Goal: Transaction & Acquisition: Book appointment/travel/reservation

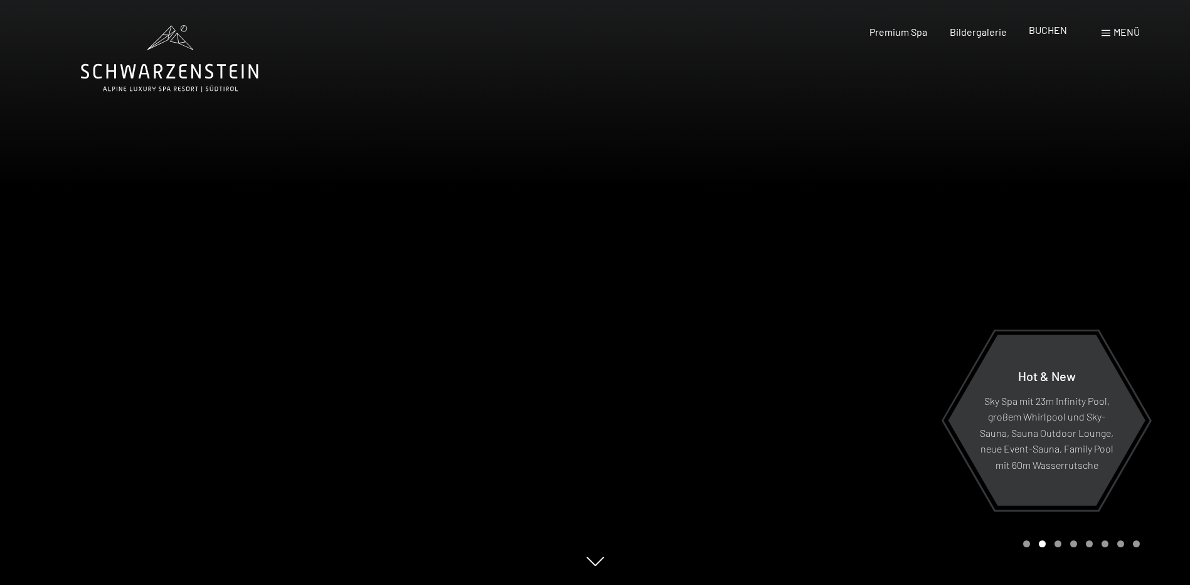
click at [1052, 31] on span "BUCHEN" at bounding box center [1048, 30] width 38 height 12
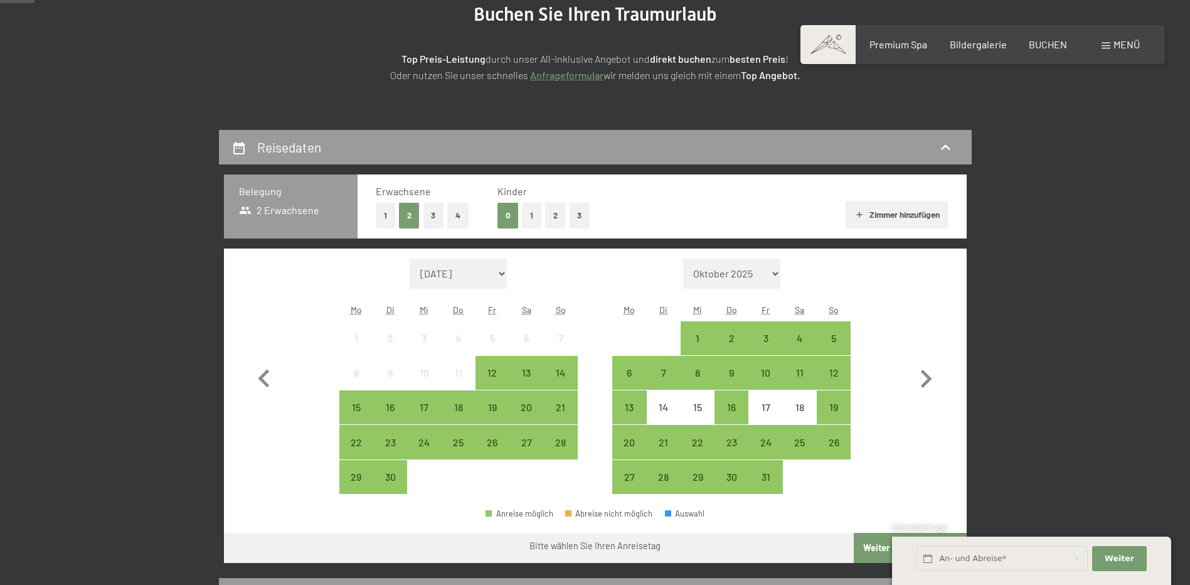
scroll to position [188, 0]
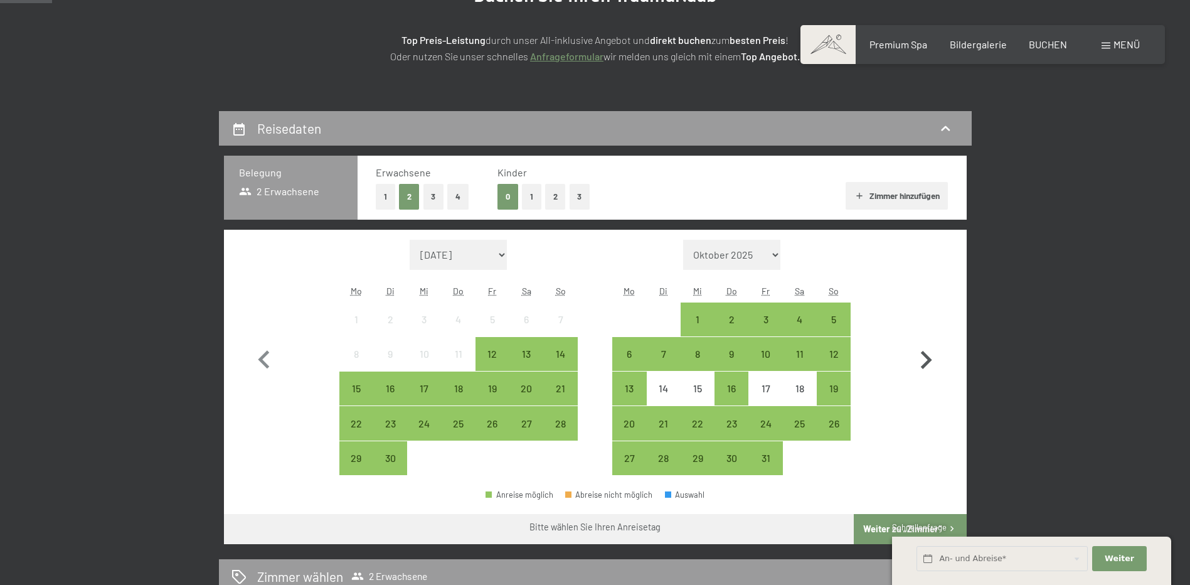
click at [920, 360] on icon "button" at bounding box center [926, 360] width 36 height 36
select select "[DATE]"
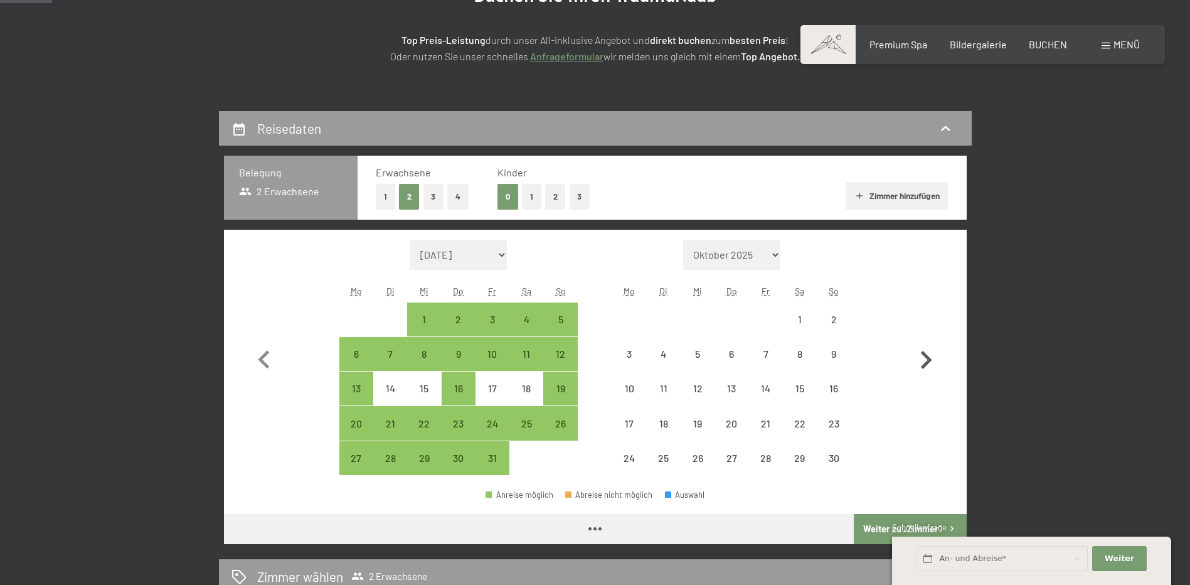
click at [919, 360] on icon "button" at bounding box center [926, 360] width 36 height 36
select select "[DATE]"
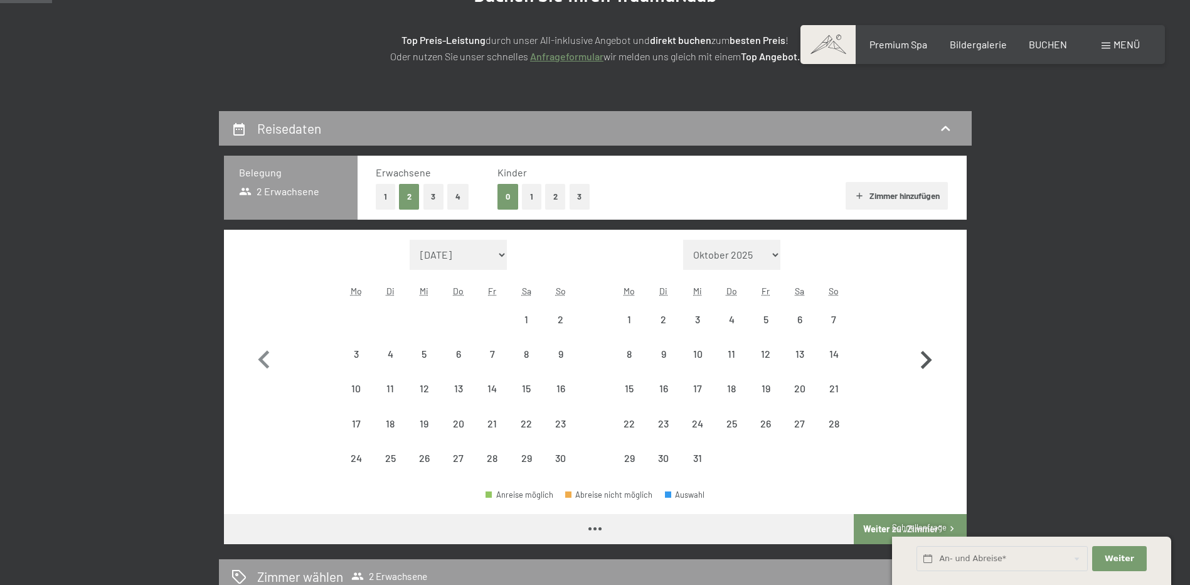
select select "[DATE]"
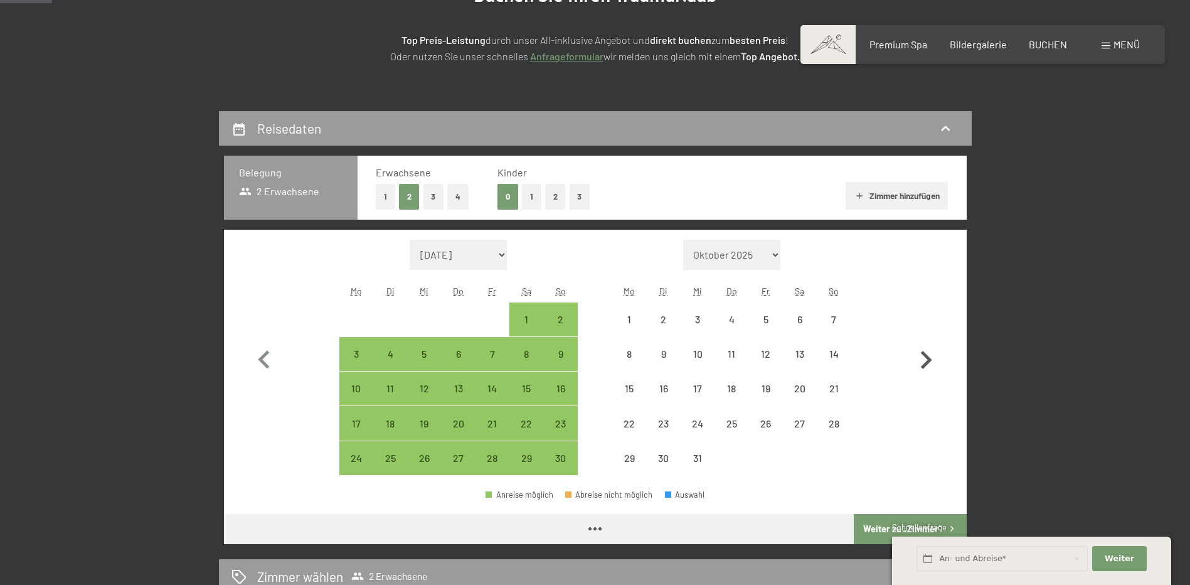
click at [915, 360] on icon "button" at bounding box center [926, 360] width 36 height 36
select select "[DATE]"
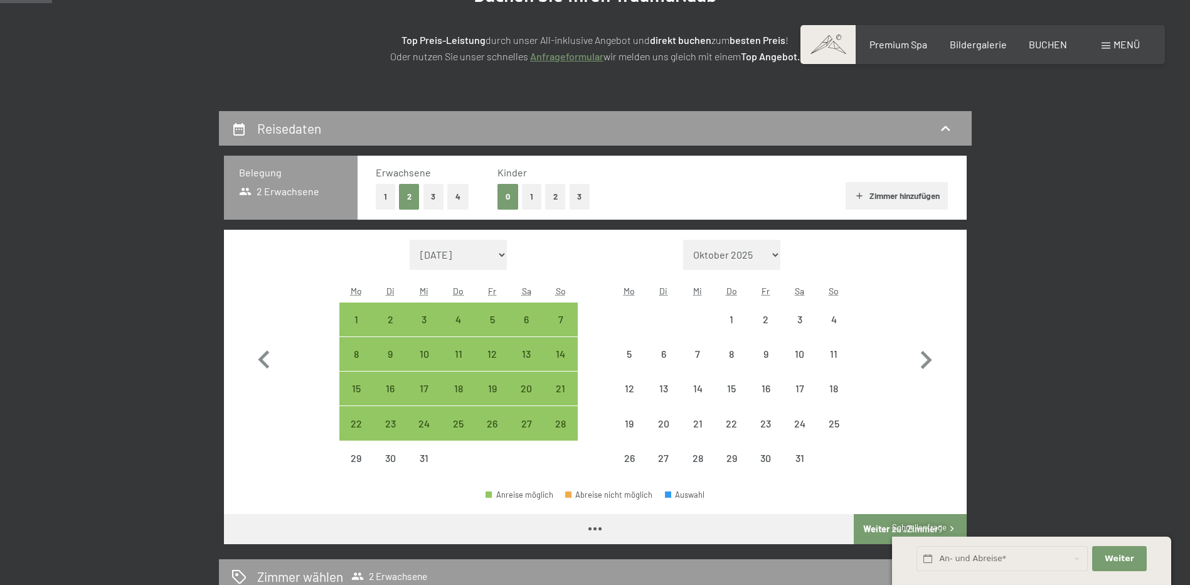
select select "[DATE]"
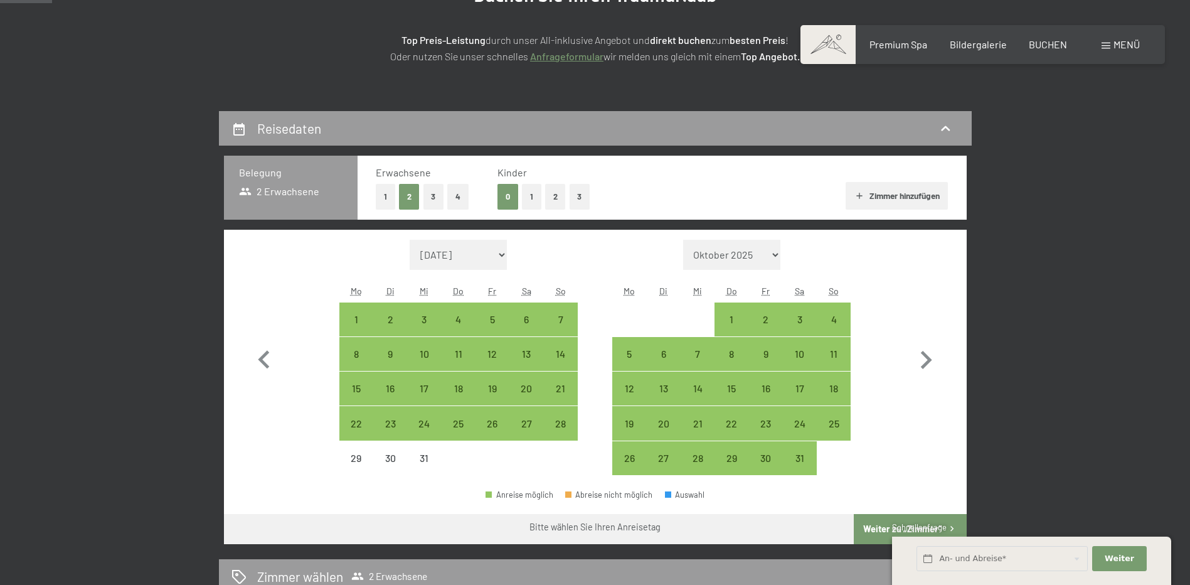
click at [582, 193] on button "3" at bounding box center [580, 197] width 21 height 26
select select "[DATE]"
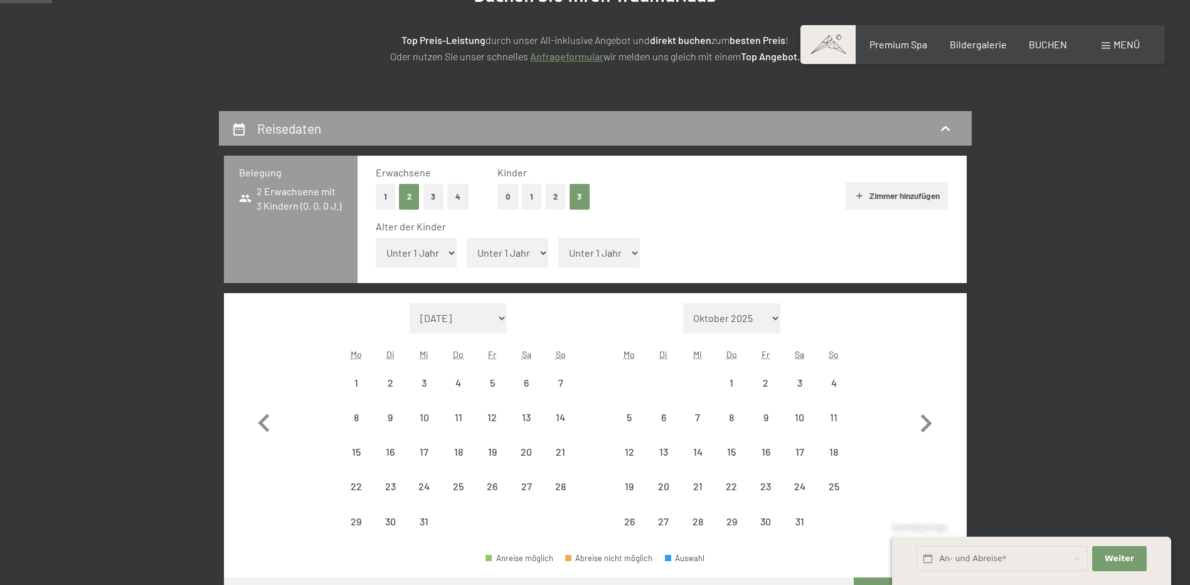
select select "[DATE]"
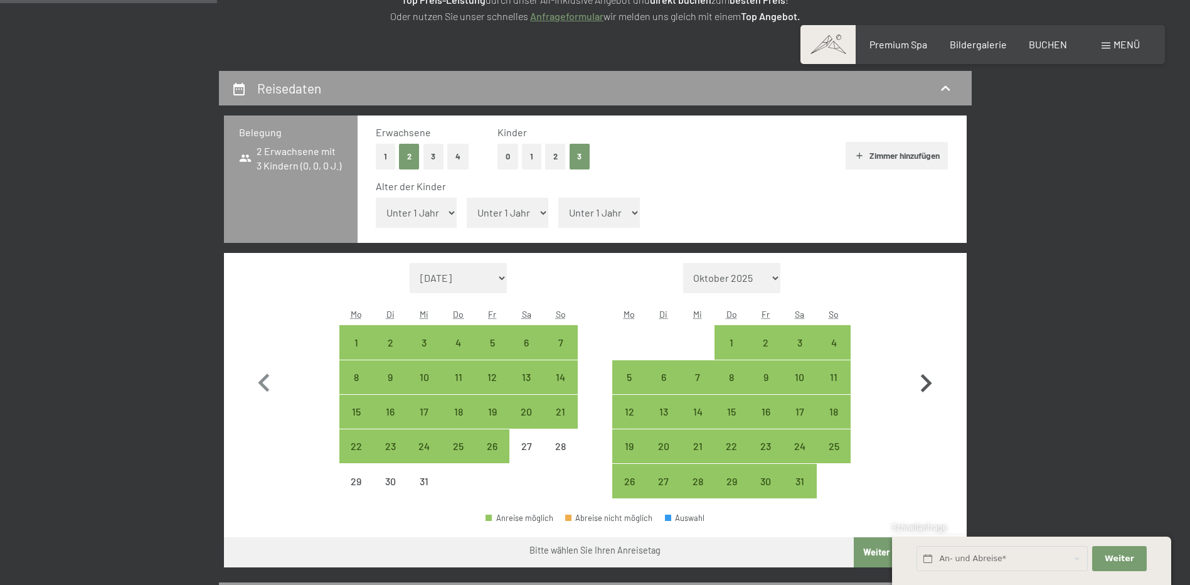
scroll to position [251, 0]
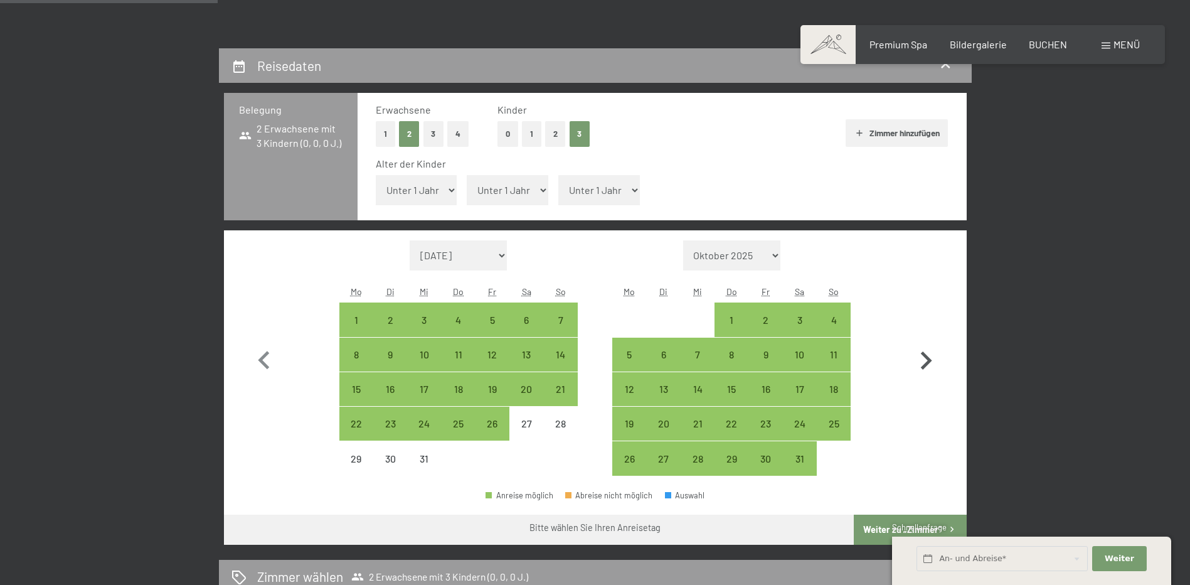
click at [927, 359] on icon "button" at bounding box center [926, 360] width 11 height 18
select select "[DATE]"
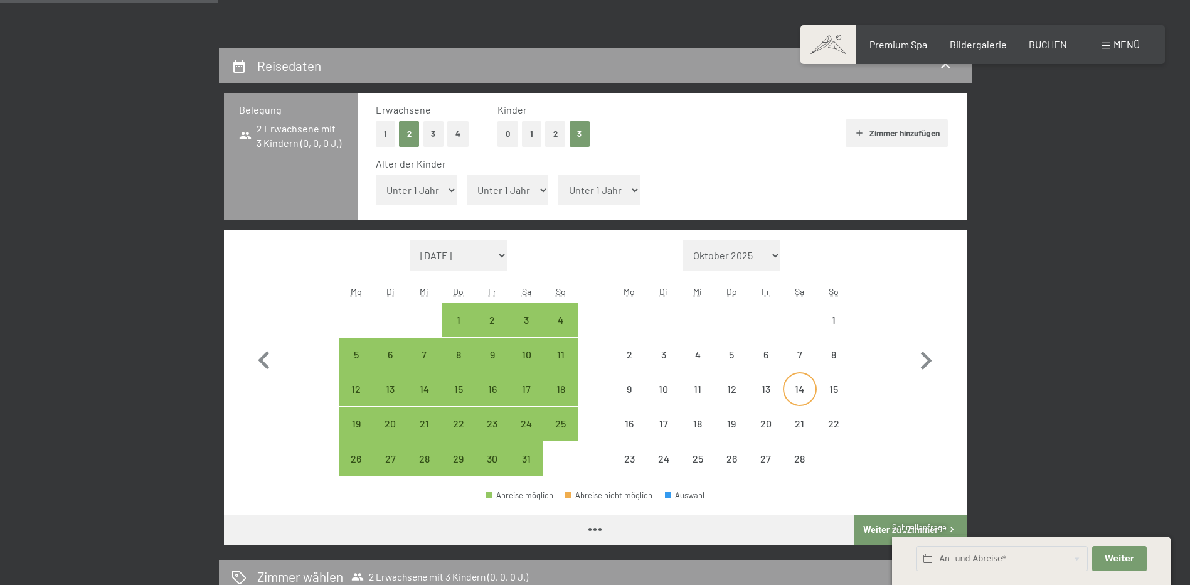
select select "[DATE]"
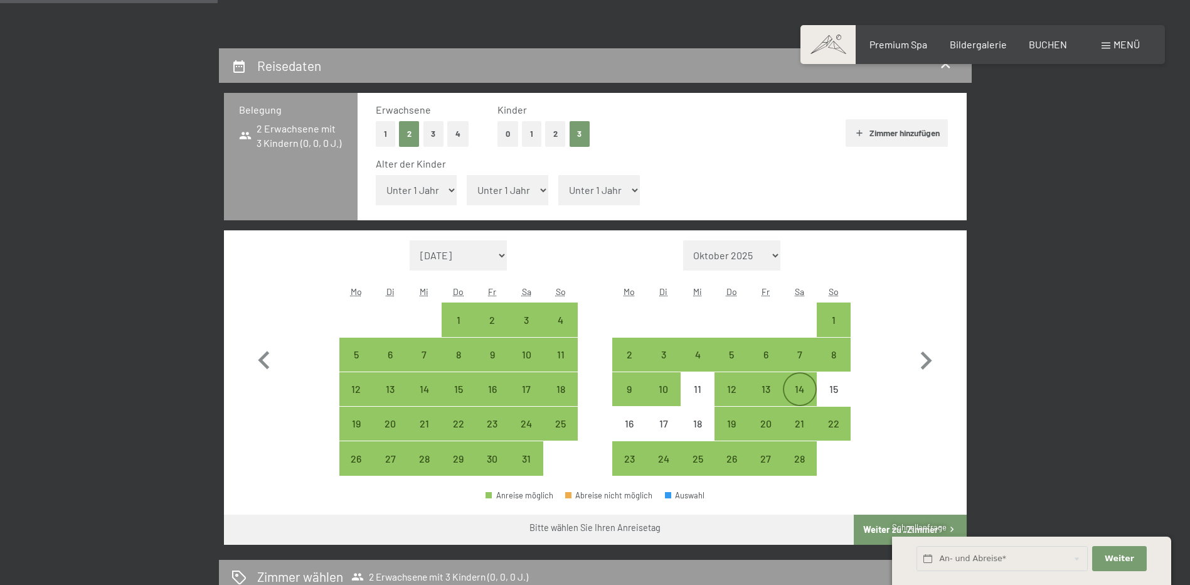
click at [804, 388] on div "14" at bounding box center [799, 399] width 31 height 31
select select "[DATE]"
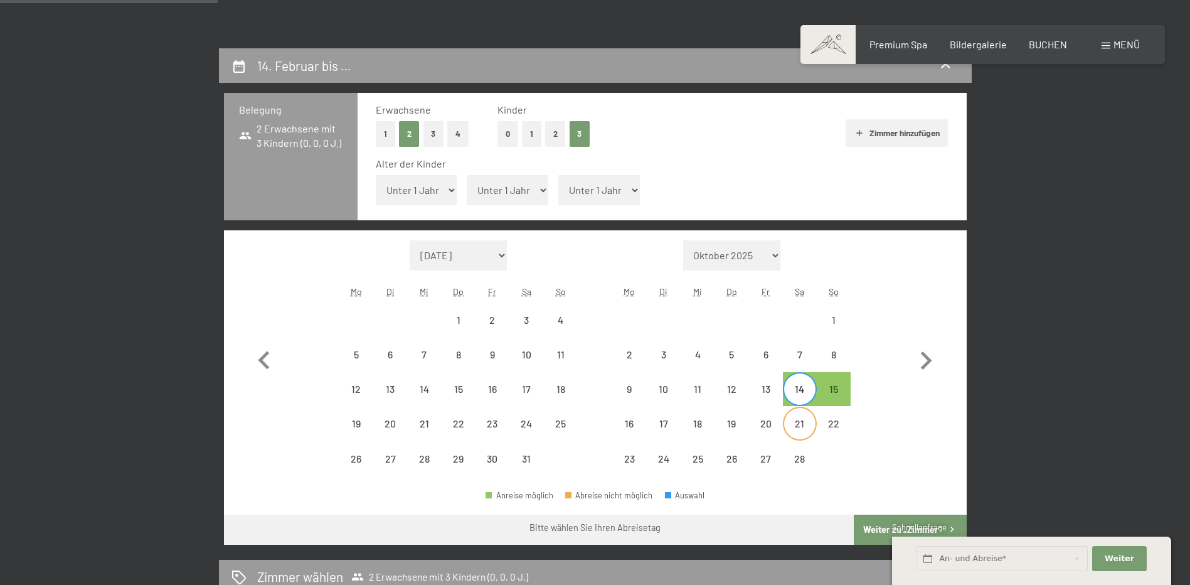
click at [803, 426] on div "21" at bounding box center [799, 433] width 31 height 31
select select "[DATE]"
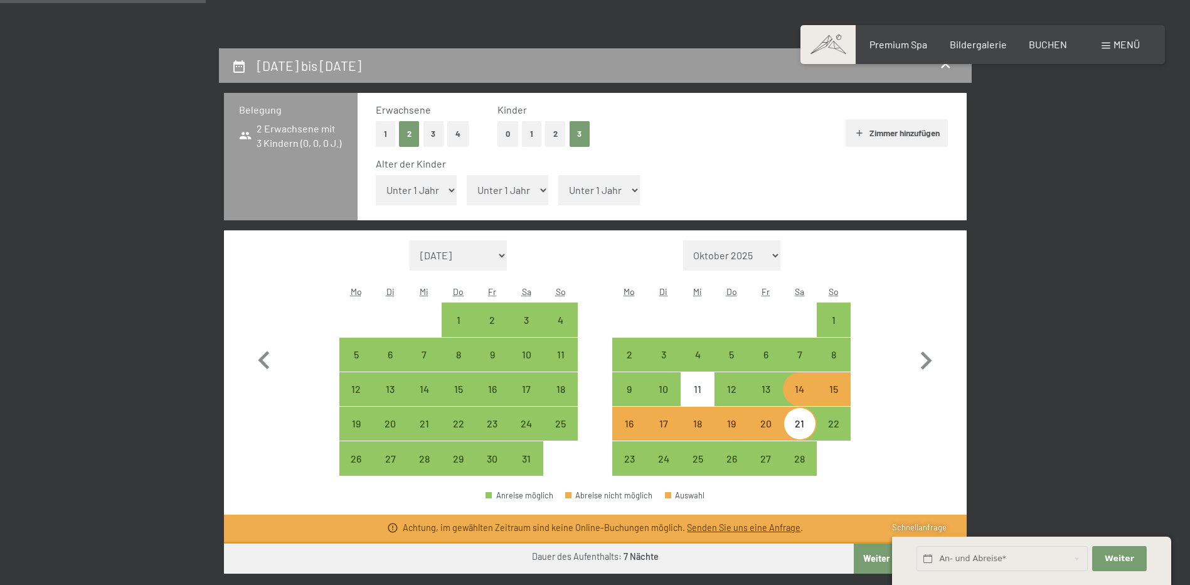
scroll to position [376, 0]
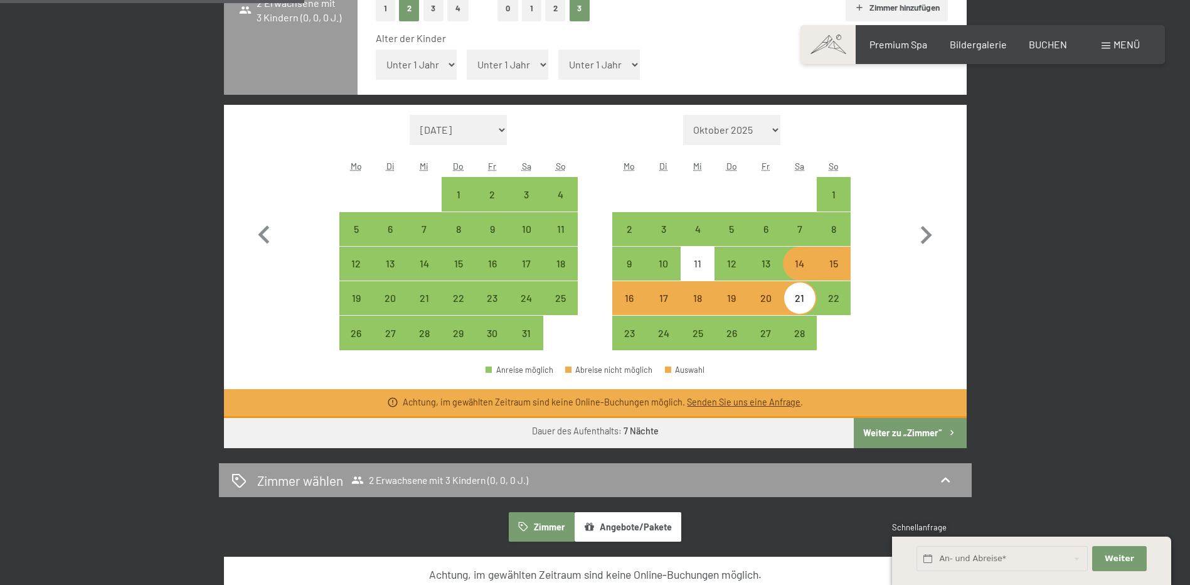
click at [802, 265] on div "14" at bounding box center [799, 274] width 31 height 31
select select "[DATE]"
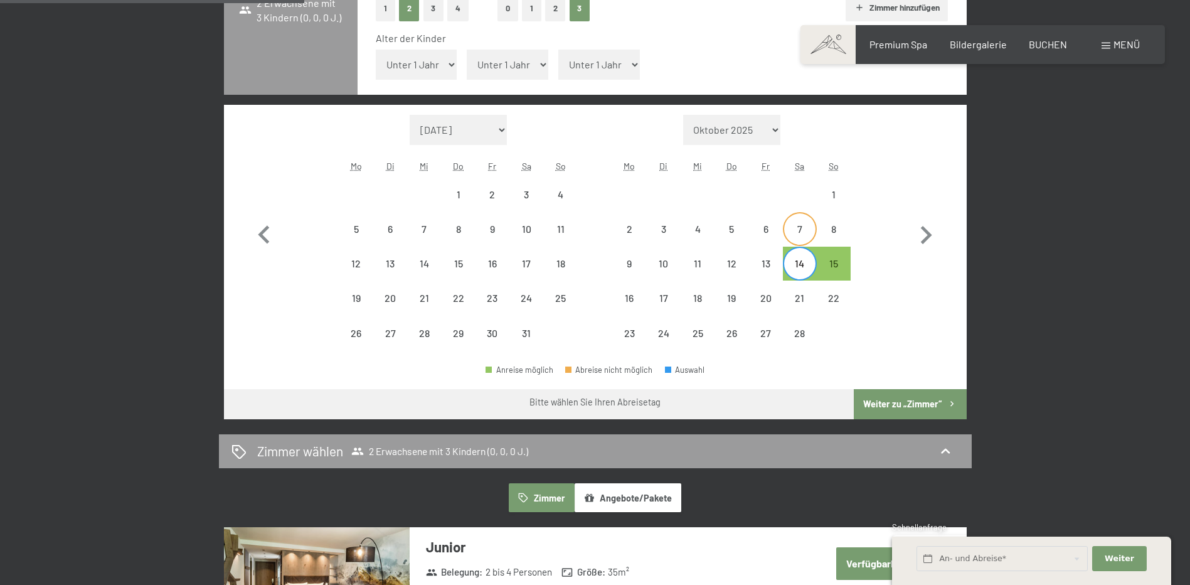
click at [799, 236] on div "7" at bounding box center [799, 239] width 31 height 31
select select "[DATE]"
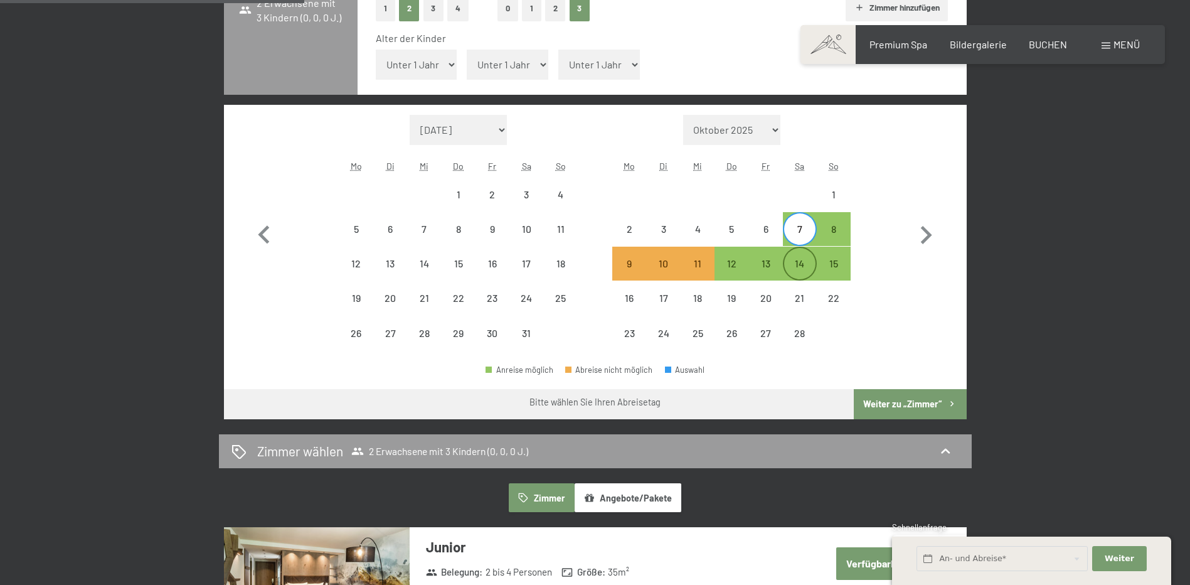
click at [805, 264] on div "14" at bounding box center [799, 274] width 31 height 31
select select "[DATE]"
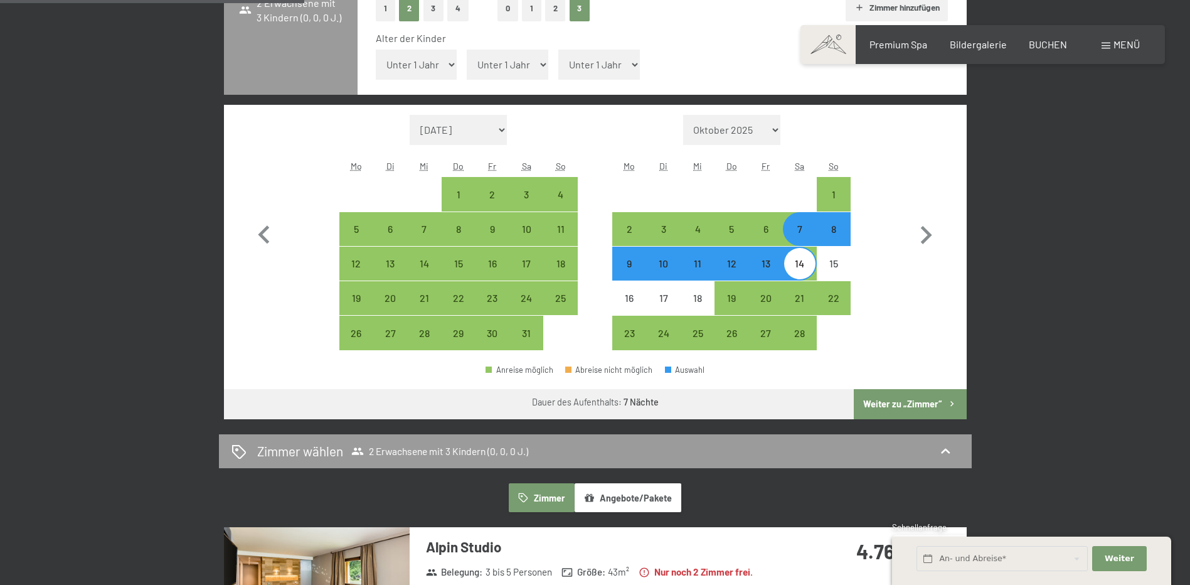
click at [892, 398] on button "Weiter zu „Zimmer“" at bounding box center [910, 404] width 112 height 30
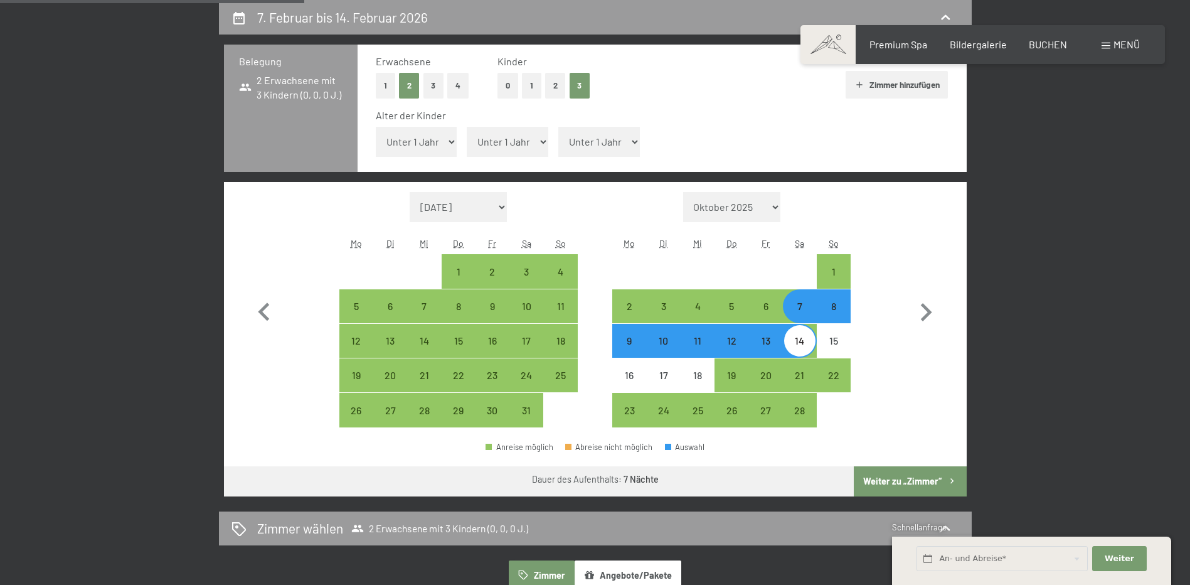
select select "[DATE]"
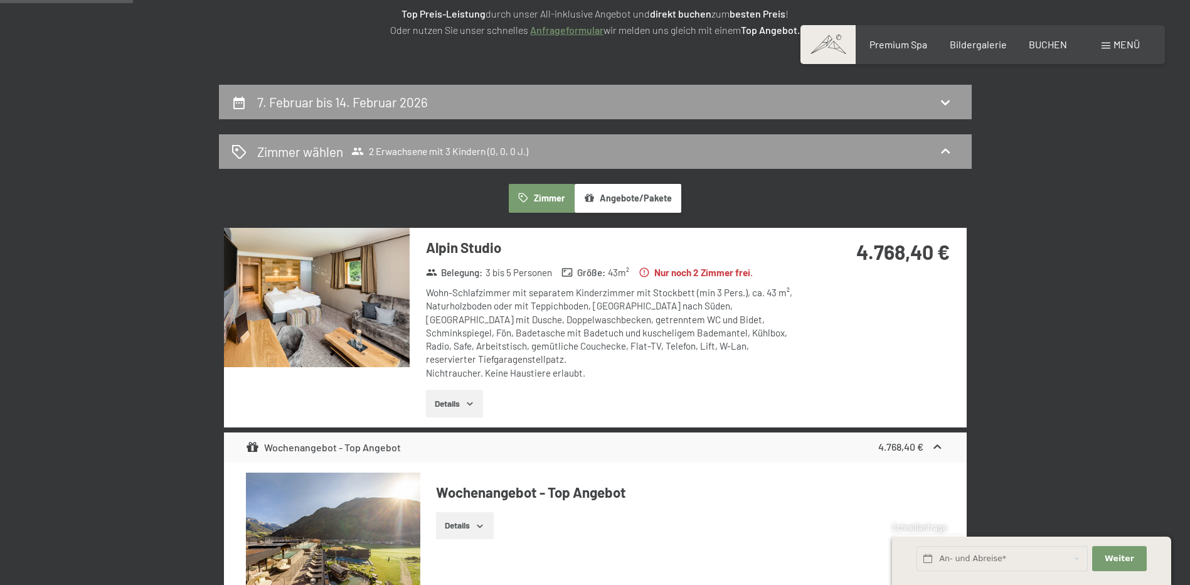
scroll to position [237, 0]
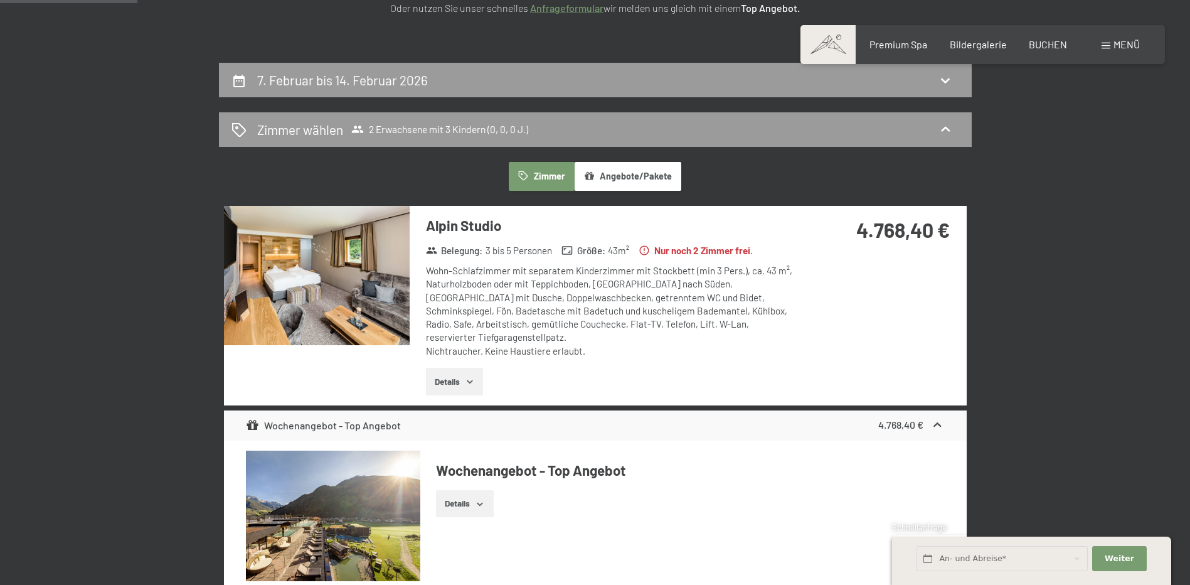
click at [466, 376] on icon "button" at bounding box center [470, 381] width 10 height 10
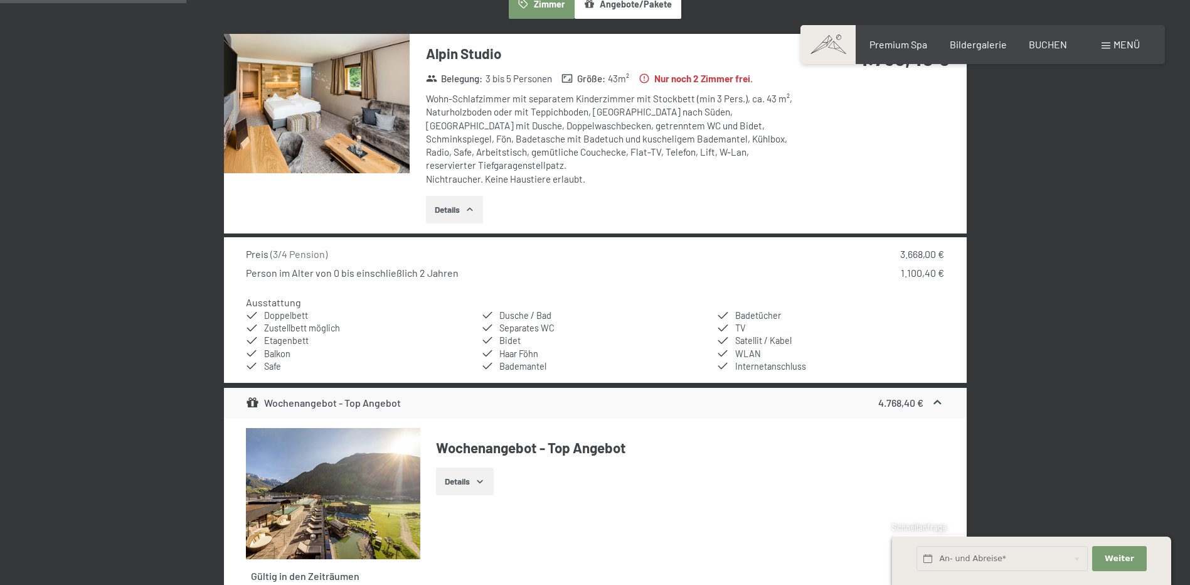
scroll to position [425, 0]
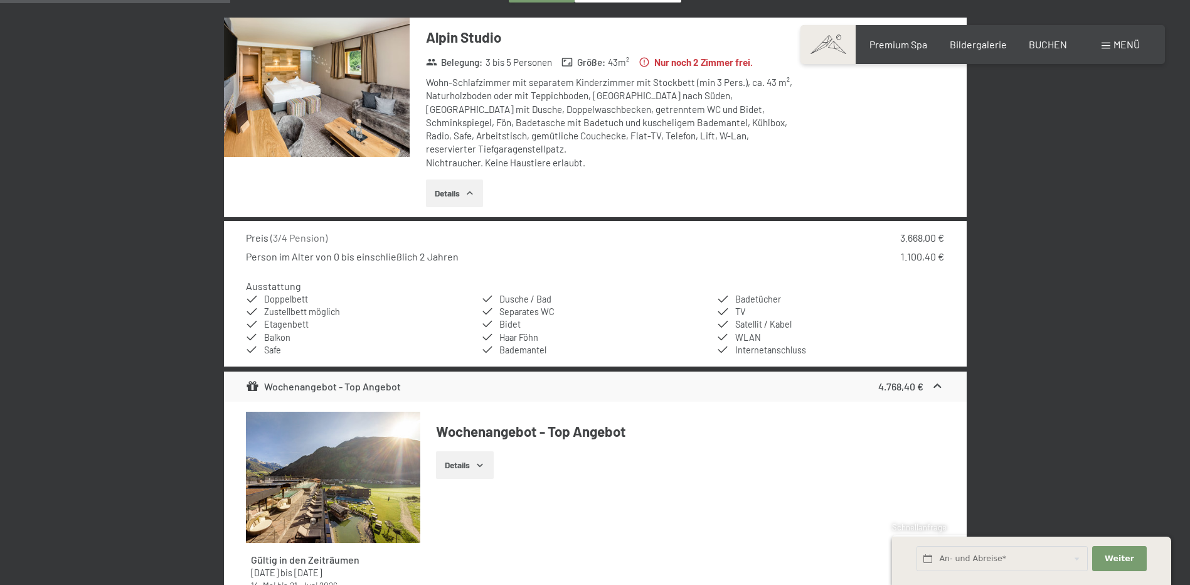
click at [363, 119] on img at bounding box center [317, 87] width 186 height 139
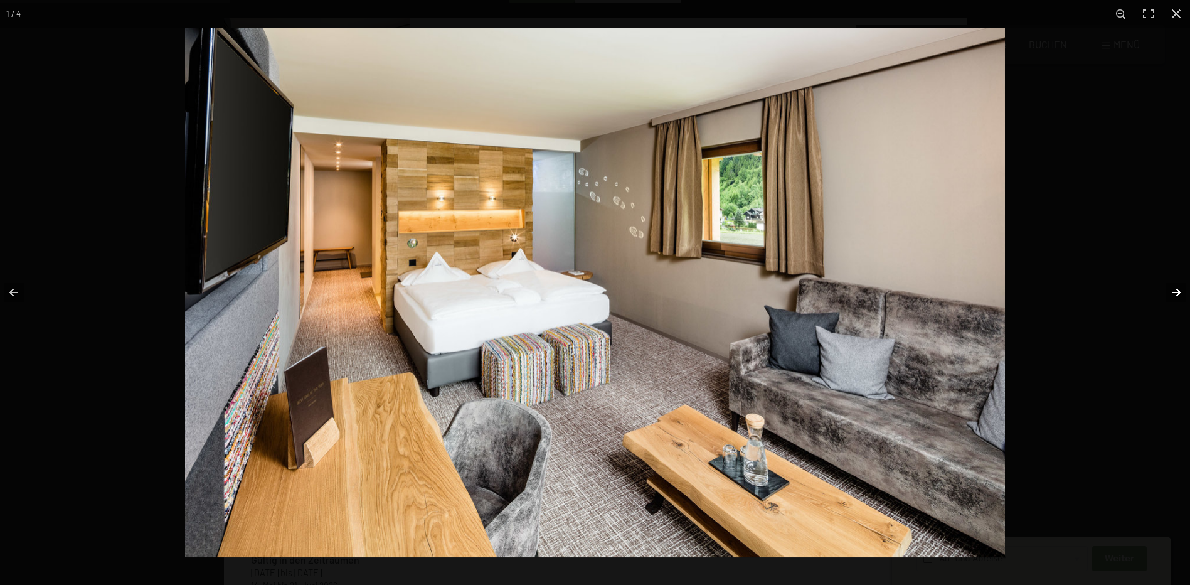
click at [1175, 289] on button "button" at bounding box center [1168, 292] width 44 height 63
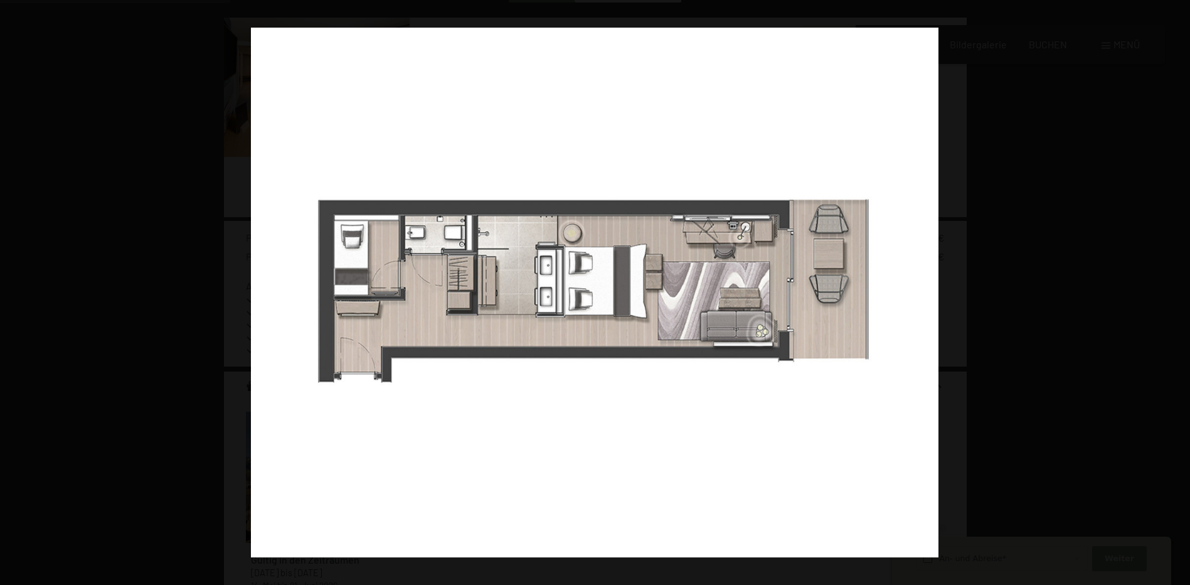
click at [1175, 291] on button "button" at bounding box center [1168, 292] width 44 height 63
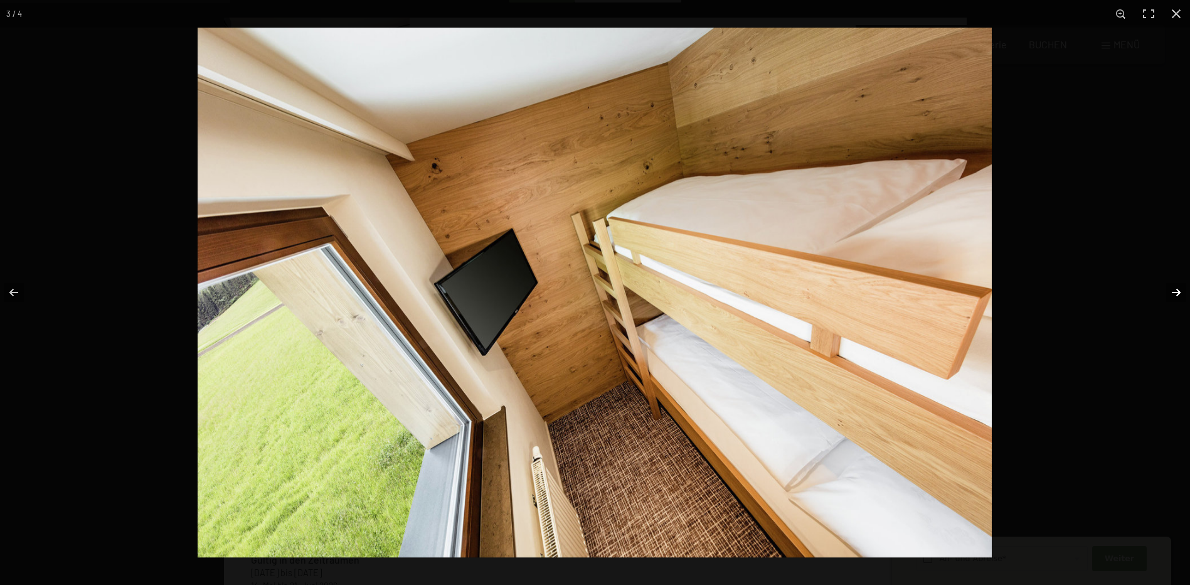
click at [1175, 291] on button "button" at bounding box center [1168, 292] width 44 height 63
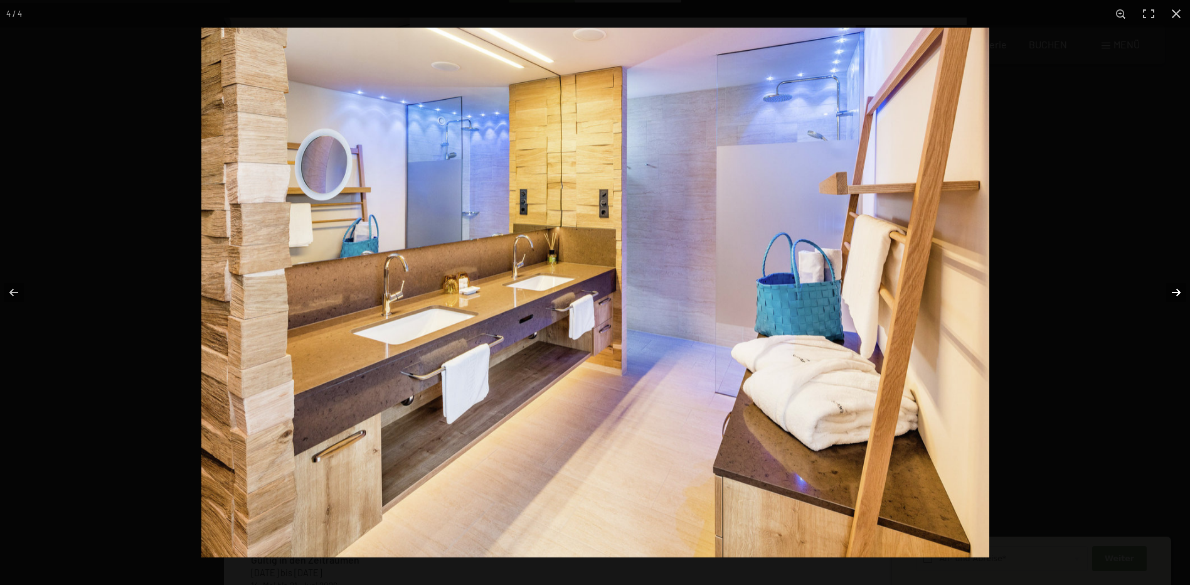
click at [1174, 292] on button "button" at bounding box center [1168, 292] width 44 height 63
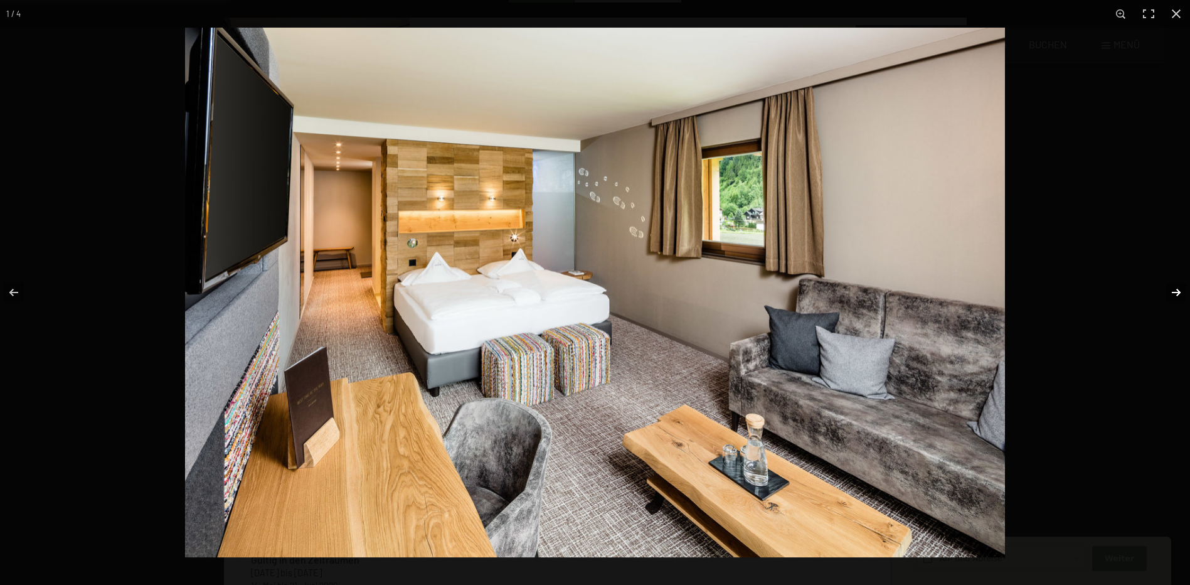
click at [1174, 292] on button "button" at bounding box center [1168, 292] width 44 height 63
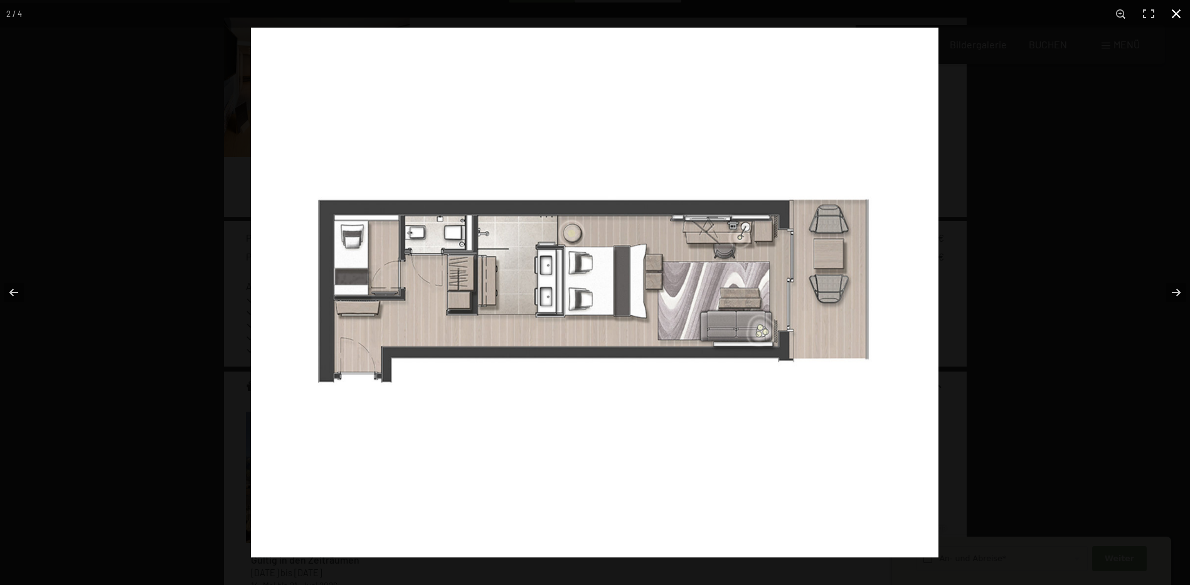
click at [1179, 12] on button "button" at bounding box center [1177, 14] width 28 height 28
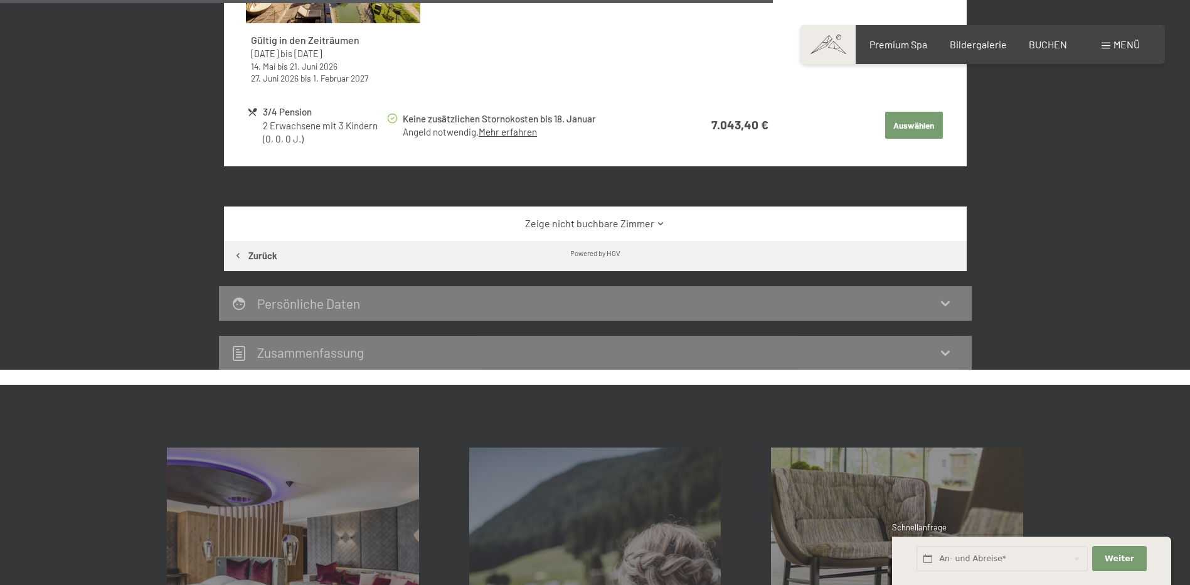
scroll to position [1617, 0]
